Goal: Task Accomplishment & Management: Use online tool/utility

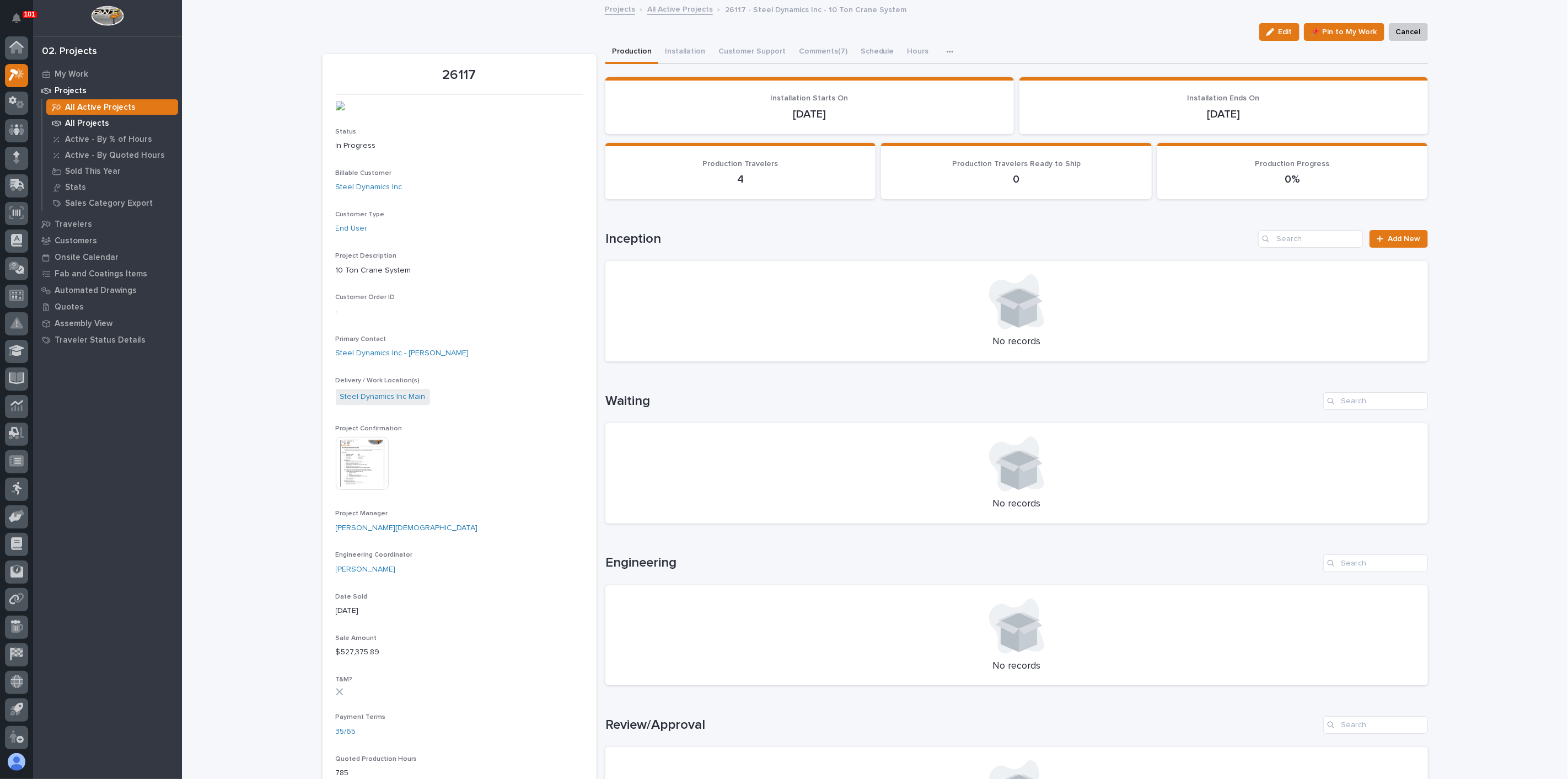
scroll to position [3, 0]
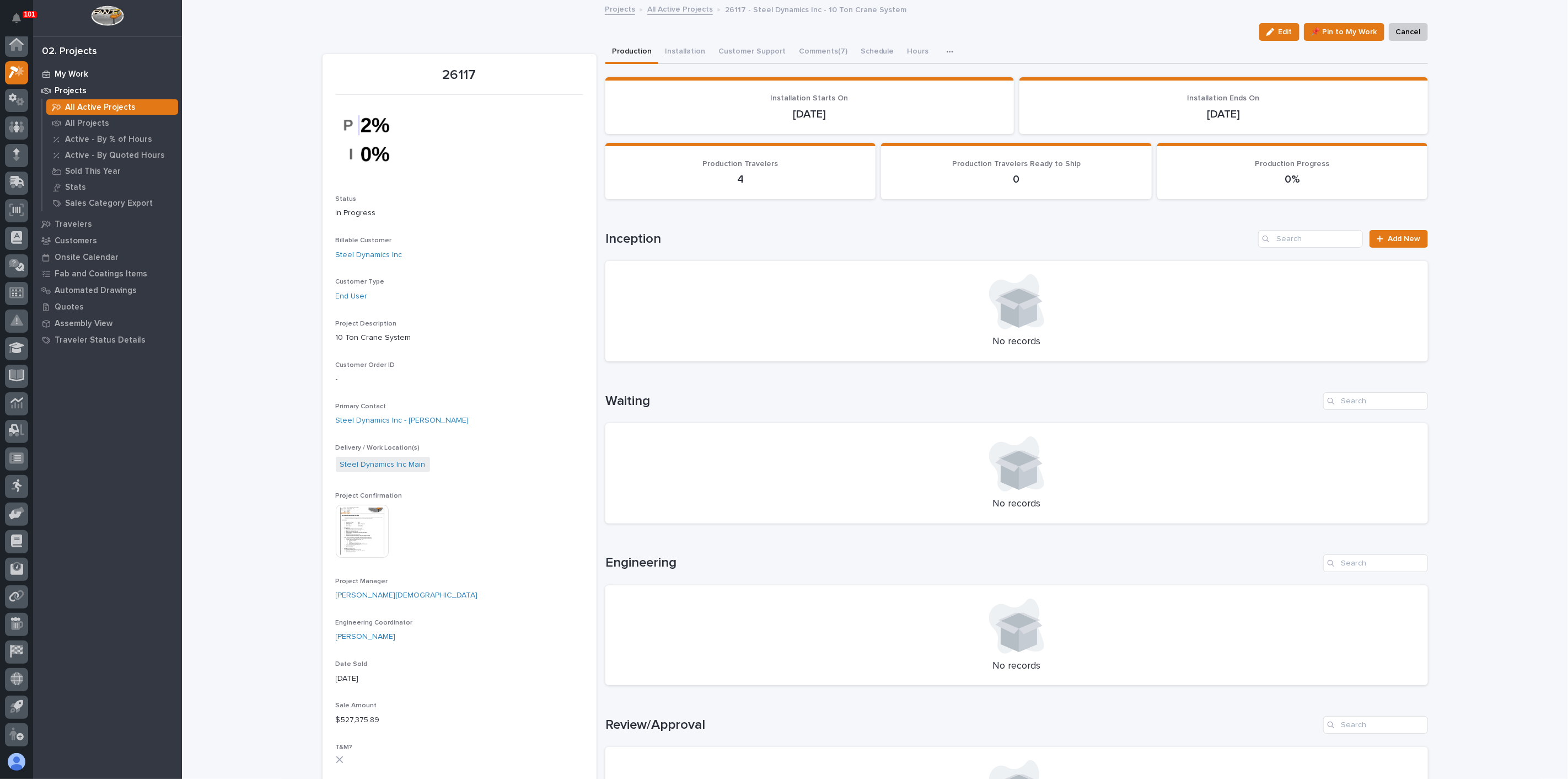
click at [60, 76] on p "My Work" at bounding box center [71, 74] width 34 height 10
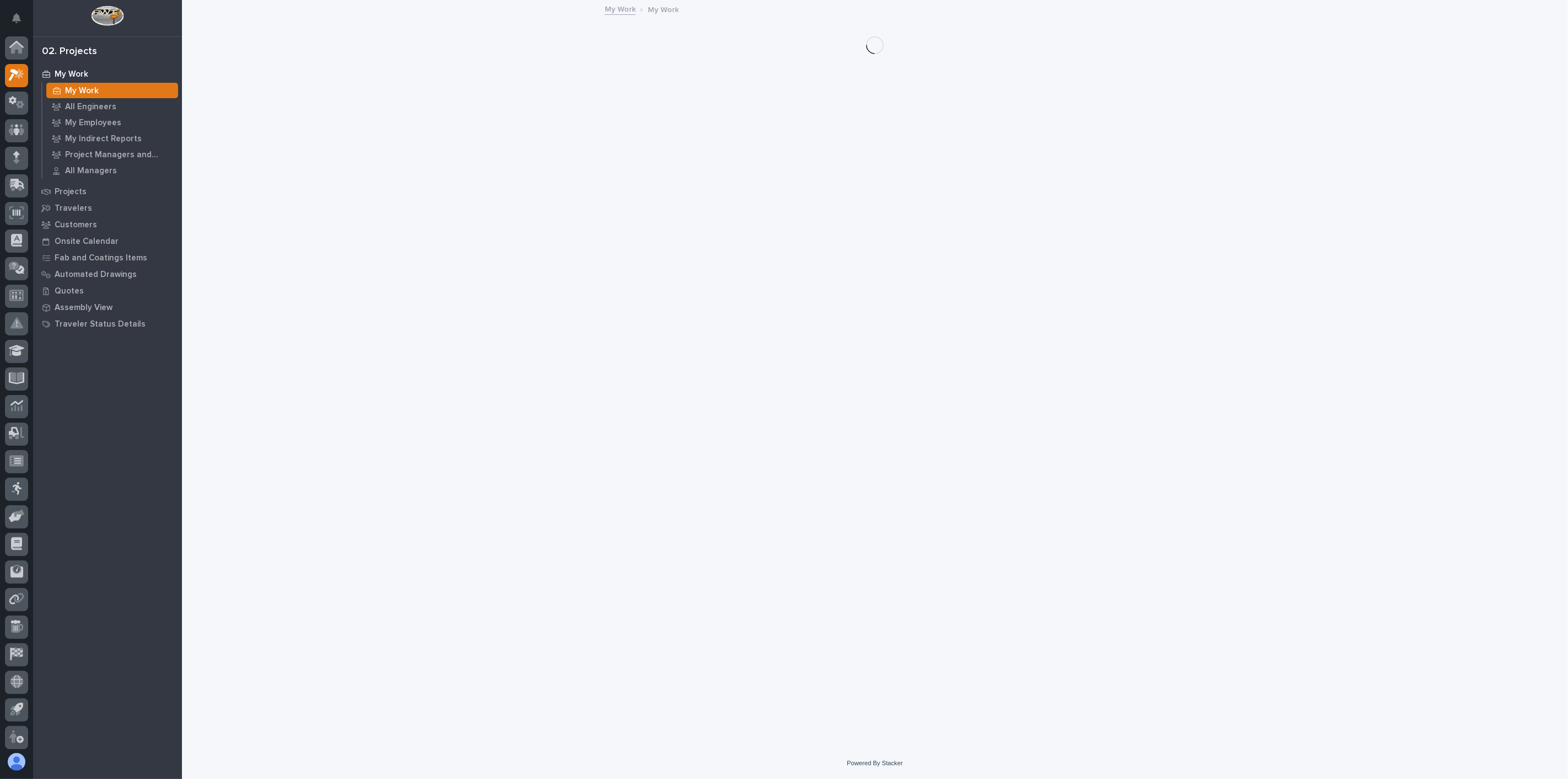
scroll to position [3, 0]
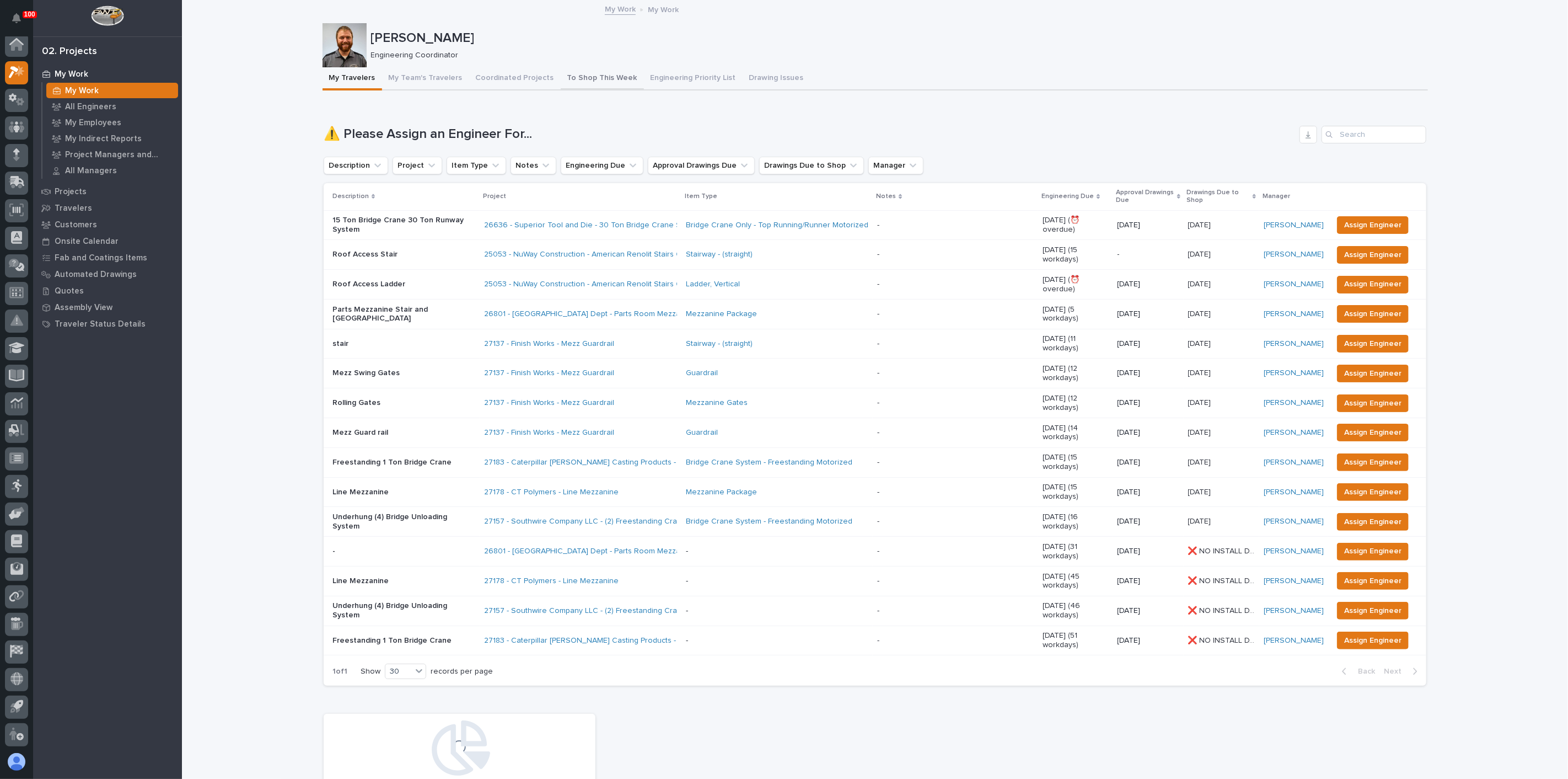
click at [590, 79] on button "To Shop This Week" at bounding box center [602, 79] width 84 height 23
